Goal: Task Accomplishment & Management: Complete application form

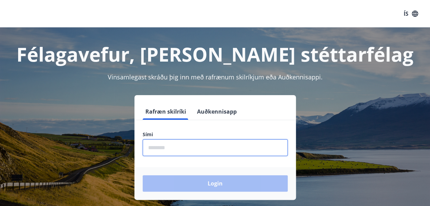
click at [176, 148] on input "phone" at bounding box center [215, 147] width 145 height 17
type input "********"
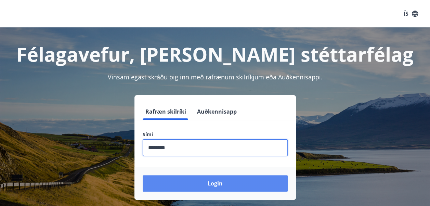
click at [217, 183] on button "Login" at bounding box center [215, 183] width 145 height 16
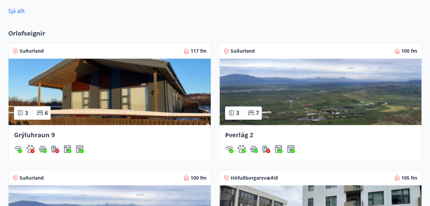
scroll to position [494, 0]
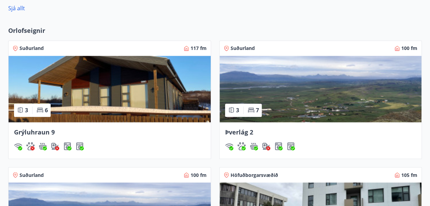
click at [123, 83] on img at bounding box center [110, 89] width 202 height 66
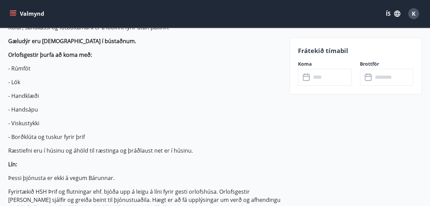
scroll to position [116, 0]
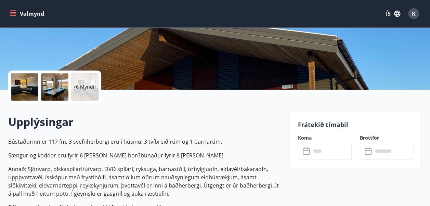
click at [307, 154] on icon at bounding box center [306, 151] width 7 height 7
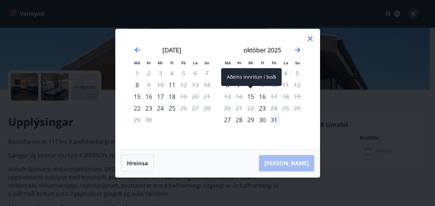
click at [249, 97] on div "15" at bounding box center [251, 97] width 12 height 12
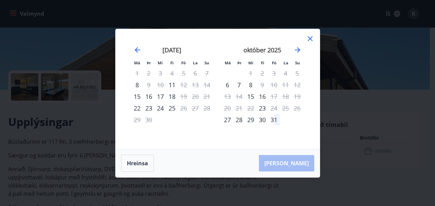
click at [263, 96] on div "16" at bounding box center [262, 97] width 12 height 12
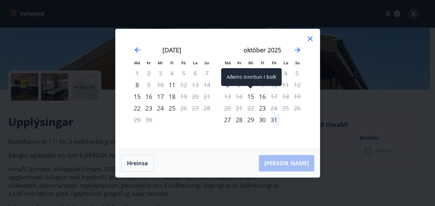
click at [252, 97] on div "15" at bounding box center [251, 97] width 12 height 12
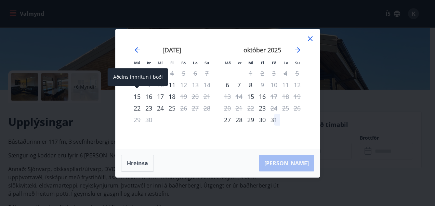
click at [137, 96] on div "15" at bounding box center [137, 97] width 12 height 12
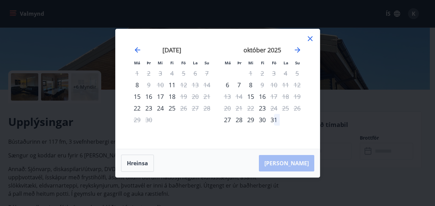
click at [149, 98] on div "16" at bounding box center [149, 97] width 12 height 12
click at [268, 152] on div "[PERSON_NAME]" at bounding box center [218, 163] width 204 height 28
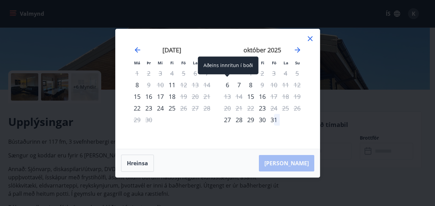
click at [225, 85] on div "6" at bounding box center [228, 85] width 12 height 12
click at [227, 85] on div "6" at bounding box center [228, 85] width 12 height 12
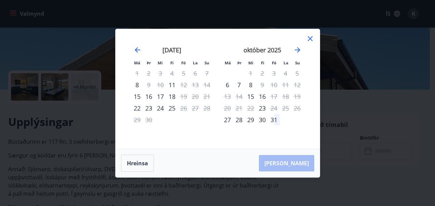
click at [312, 39] on icon at bounding box center [310, 39] width 8 height 8
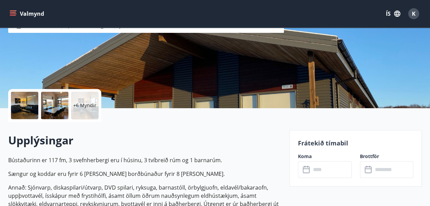
scroll to position [46, 0]
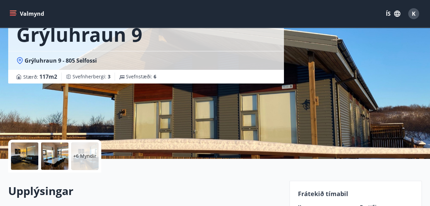
click at [13, 16] on icon "menu" at bounding box center [13, 15] width 6 height 1
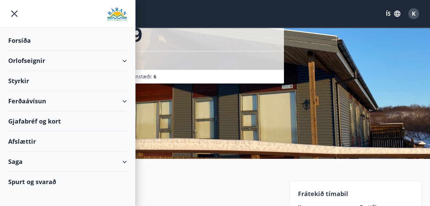
click at [29, 79] on div "Styrkir" at bounding box center [67, 81] width 119 height 20
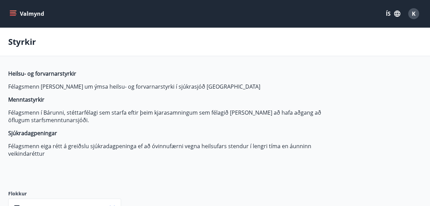
type input "***"
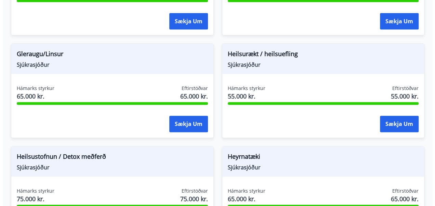
scroll to position [385, 0]
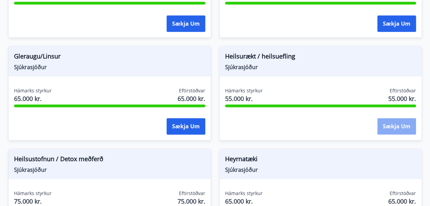
click at [400, 129] on button "Sækja um" at bounding box center [396, 126] width 39 height 16
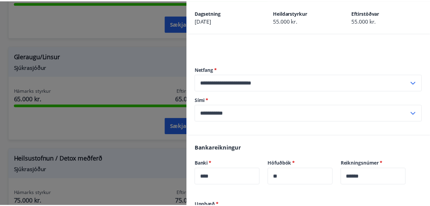
scroll to position [0, 0]
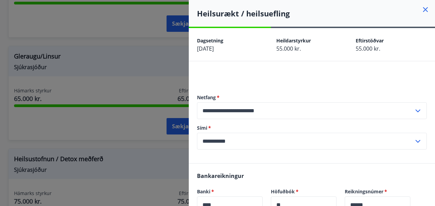
click at [423, 10] on icon at bounding box center [425, 9] width 8 height 8
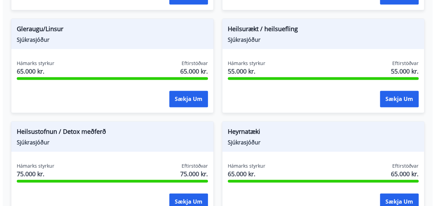
scroll to position [415, 0]
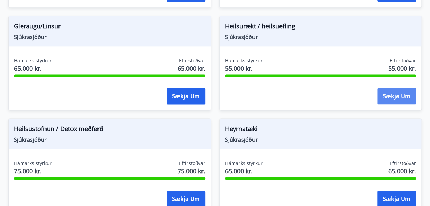
click at [403, 92] on button "Sækja um" at bounding box center [396, 96] width 39 height 16
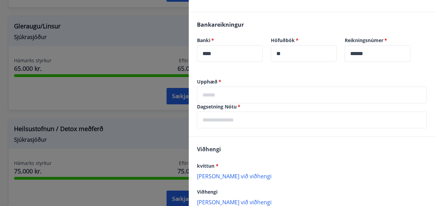
scroll to position [152, 0]
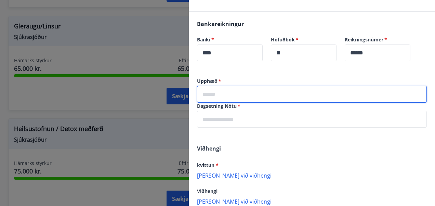
click at [247, 90] on input "text" at bounding box center [312, 94] width 230 height 17
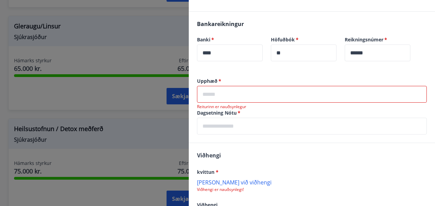
click at [320, 77] on div "Bankareikningur Banki   * **** ​ Höfuðbók   * ** ​ Reikningsnúmer   * ****** ​" at bounding box center [312, 45] width 246 height 66
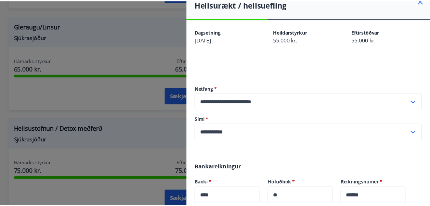
scroll to position [0, 0]
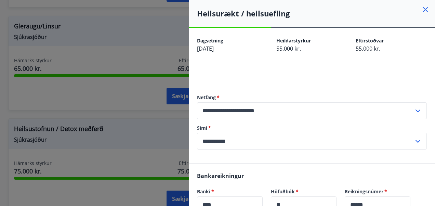
click at [423, 8] on icon at bounding box center [425, 9] width 5 height 5
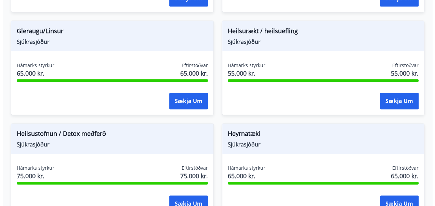
scroll to position [397, 0]
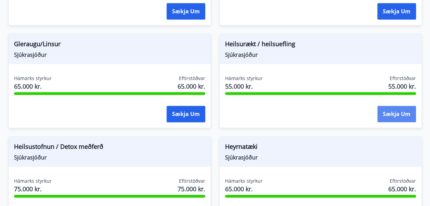
click at [403, 114] on button "Sækja um" at bounding box center [396, 114] width 39 height 16
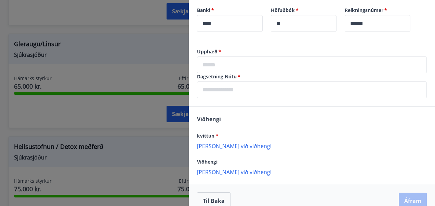
scroll to position [192, 0]
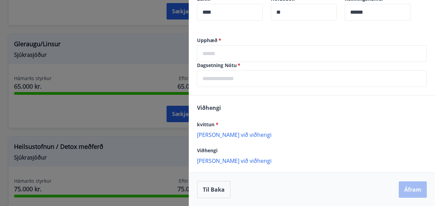
click at [231, 135] on p "[PERSON_NAME] við viðhengi" at bounding box center [312, 134] width 230 height 7
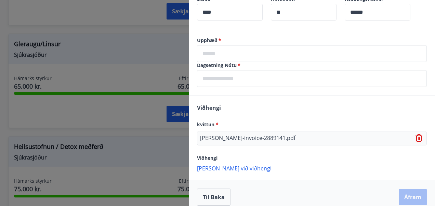
click at [224, 118] on div "Viðhengi kvittun * [PERSON_NAME]-invoice-2889141.pdf Viðhengi [PERSON_NAME] við…" at bounding box center [312, 137] width 246 height 84
click at [224, 168] on p "[PERSON_NAME] við viðhengi" at bounding box center [312, 167] width 230 height 7
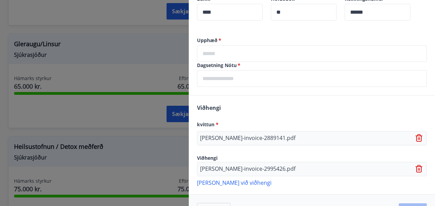
click at [214, 180] on p "[PERSON_NAME] við viðhengi" at bounding box center [312, 182] width 230 height 7
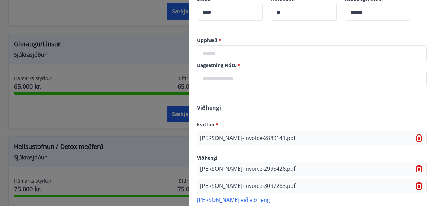
click at [232, 199] on p "[PERSON_NAME] við viðhengi" at bounding box center [312, 199] width 230 height 7
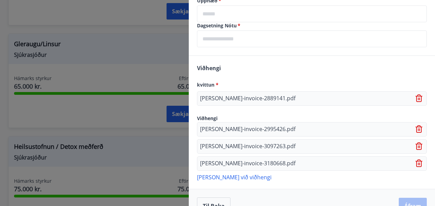
scroll to position [248, 0]
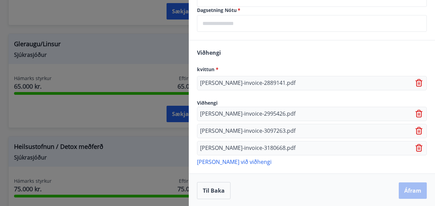
click at [239, 159] on p "[PERSON_NAME] við viðhengi" at bounding box center [312, 161] width 230 height 7
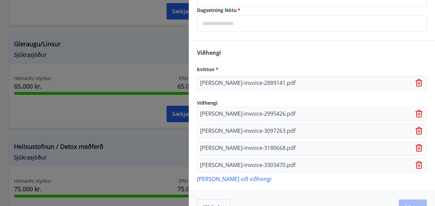
click at [418, 83] on icon at bounding box center [418, 83] width 1 height 3
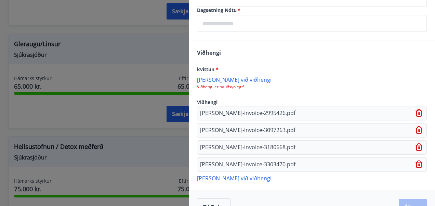
click at [236, 80] on p "[PERSON_NAME] við viðhengi" at bounding box center [312, 79] width 230 height 7
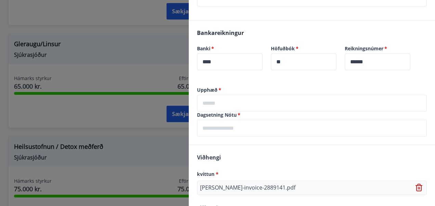
scroll to position [145, 0]
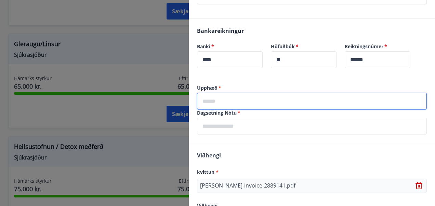
click at [210, 101] on input "text" at bounding box center [312, 101] width 230 height 17
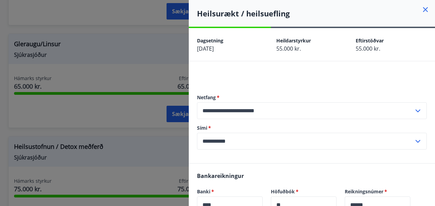
scroll to position [96, 0]
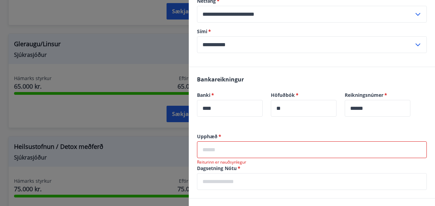
click at [221, 153] on input "text" at bounding box center [312, 149] width 230 height 17
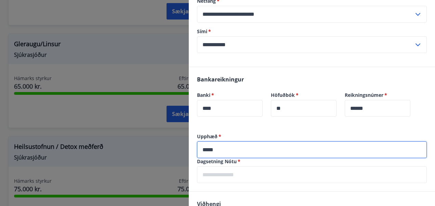
type input "*****"
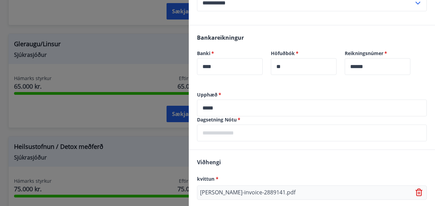
scroll to position [139, 0]
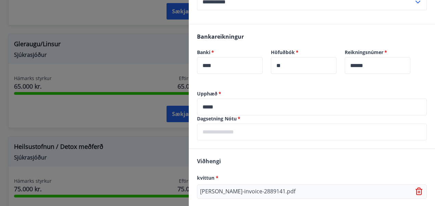
click at [240, 131] on input "text" at bounding box center [312, 131] width 230 height 17
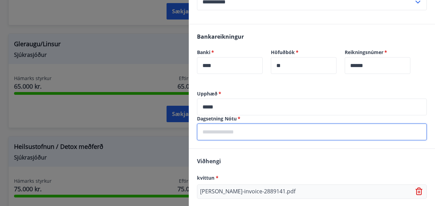
click at [262, 132] on input "text" at bounding box center [312, 131] width 230 height 17
type input "**********"
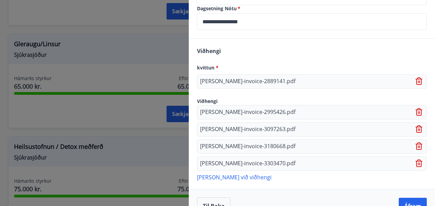
scroll to position [265, 0]
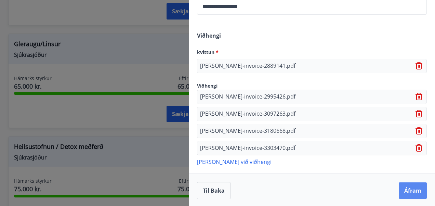
click at [407, 189] on button "Áfram" at bounding box center [413, 190] width 28 height 16
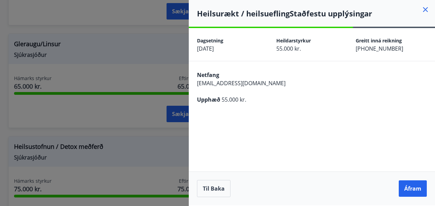
scroll to position [0, 0]
click at [219, 187] on button "Til baka" at bounding box center [214, 188] width 34 height 17
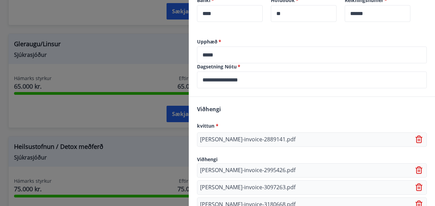
scroll to position [265, 0]
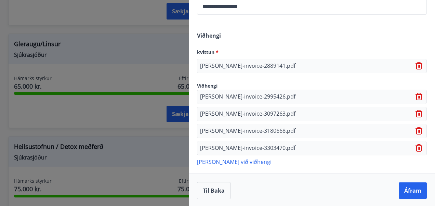
click at [226, 161] on p "[PERSON_NAME] við viðhengi" at bounding box center [312, 161] width 230 height 7
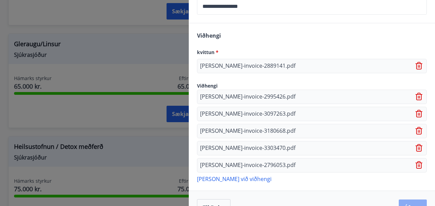
click at [410, 203] on button "Áfram" at bounding box center [413, 207] width 28 height 16
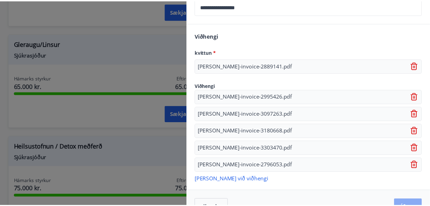
scroll to position [0, 0]
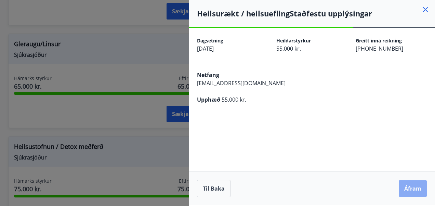
click at [413, 187] on button "Áfram" at bounding box center [413, 188] width 28 height 16
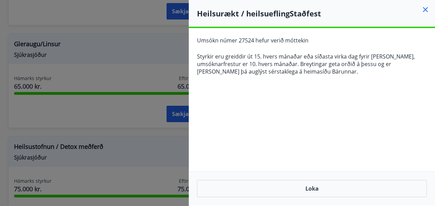
click at [426, 10] on icon at bounding box center [425, 9] width 5 height 5
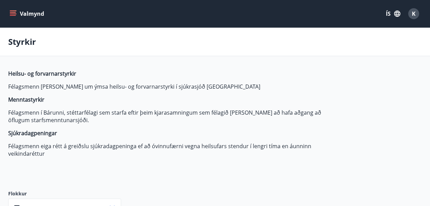
click at [415, 11] on div "K" at bounding box center [413, 13] width 11 height 11
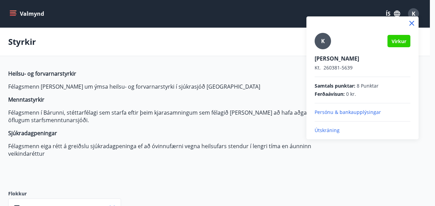
click at [253, 90] on div at bounding box center [217, 103] width 435 height 206
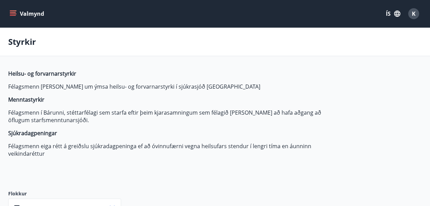
click at [11, 17] on icon "menu" at bounding box center [13, 13] width 7 height 7
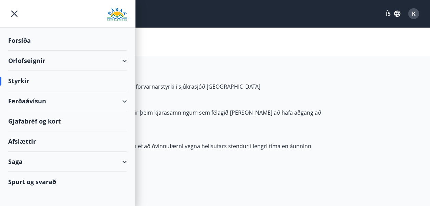
click at [39, 64] on div "Orlofseignir" at bounding box center [67, 61] width 119 height 20
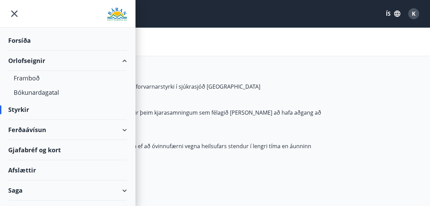
click at [181, 79] on span "Heilsu- og forvarnarstyrkir Félagsmenn [PERSON_NAME] um ýmsa heilsu- og forvarn…" at bounding box center [169, 114] width 323 height 88
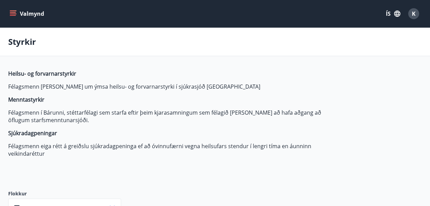
click at [14, 14] on icon "menu" at bounding box center [14, 13] width 8 height 1
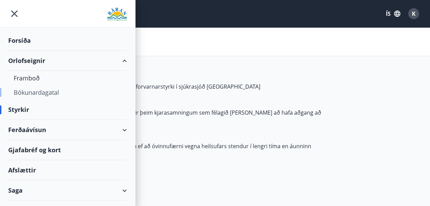
click at [32, 90] on div "Bókunardagatal" at bounding box center [68, 92] width 108 height 14
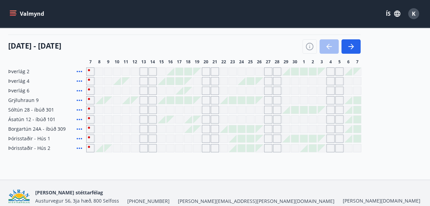
scroll to position [77, 0]
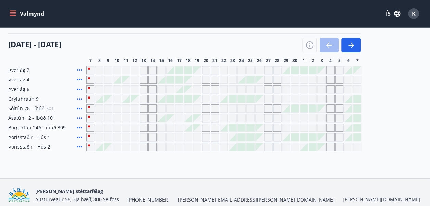
click at [297, 69] on div at bounding box center [295, 70] width 8 height 8
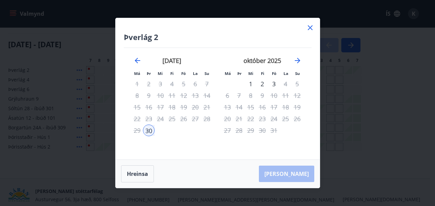
click at [263, 84] on div "2" at bounding box center [262, 84] width 12 height 12
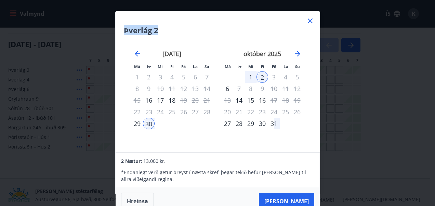
click at [313, 16] on div "Þverlág 2 Má Þr Mi Fi Fö La Su Má Þr Mi Fi Fö La Su [DATE] 1 2 3 4 5 6 7 8 9 10…" at bounding box center [218, 81] width 204 height 141
drag, startPoint x: 313, startPoint y: 16, endPoint x: 310, endPoint y: 24, distance: 7.7
click at [310, 24] on icon at bounding box center [310, 21] width 8 height 8
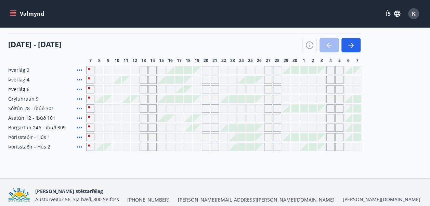
click at [310, 21] on div "Valmynd ÍS K" at bounding box center [214, 13] width 413 height 16
click at [13, 12] on icon "menu" at bounding box center [13, 12] width 6 height 1
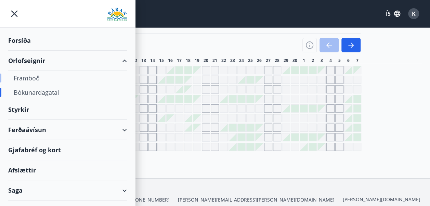
click at [34, 77] on div "Framboð" at bounding box center [68, 78] width 108 height 14
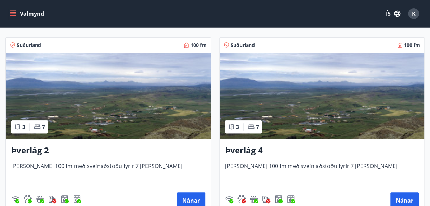
scroll to position [117, 0]
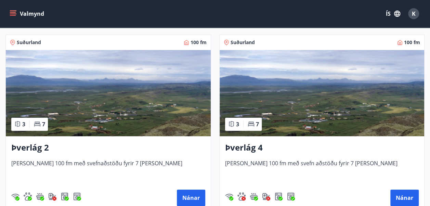
click at [325, 105] on img at bounding box center [321, 93] width 205 height 86
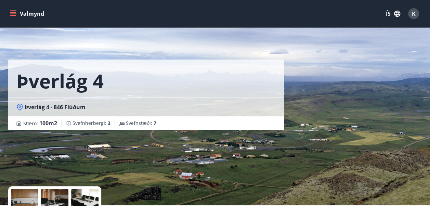
click at [18, 107] on icon at bounding box center [19, 107] width 7 height 7
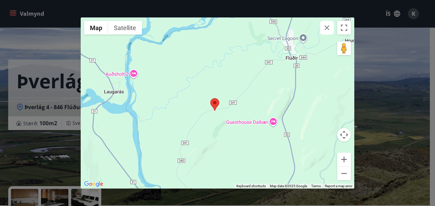
drag, startPoint x: 280, startPoint y: 92, endPoint x: 277, endPoint y: 100, distance: 8.3
click at [277, 100] on div at bounding box center [218, 102] width 274 height 171
click at [328, 31] on icon "button" at bounding box center [327, 28] width 8 height 8
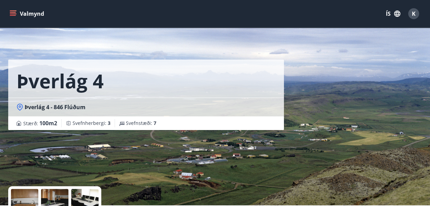
click at [17, 10] on button "Valmynd" at bounding box center [27, 14] width 39 height 12
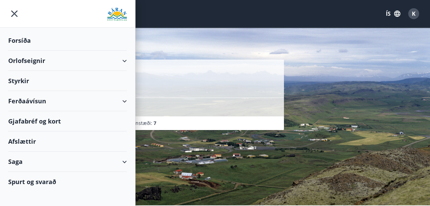
click at [102, 58] on div "Orlofseignir" at bounding box center [67, 61] width 119 height 20
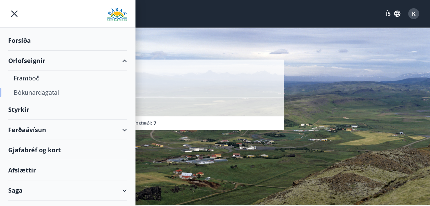
click at [54, 93] on div "Bókunardagatal" at bounding box center [68, 92] width 108 height 14
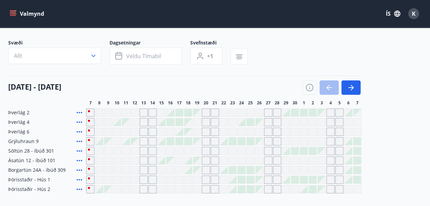
scroll to position [34, 0]
click at [355, 88] on button "button" at bounding box center [350, 88] width 19 height 14
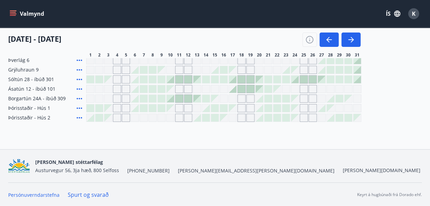
scroll to position [0, 0]
